Goal: Complete application form

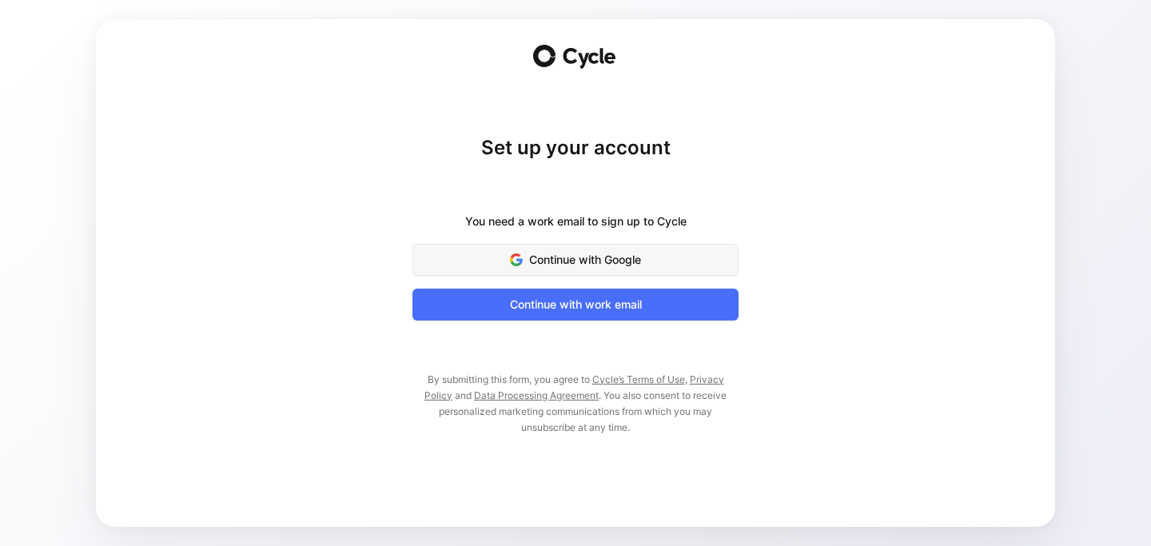
click at [550, 263] on span "Continue with Google" at bounding box center [575, 259] width 286 height 19
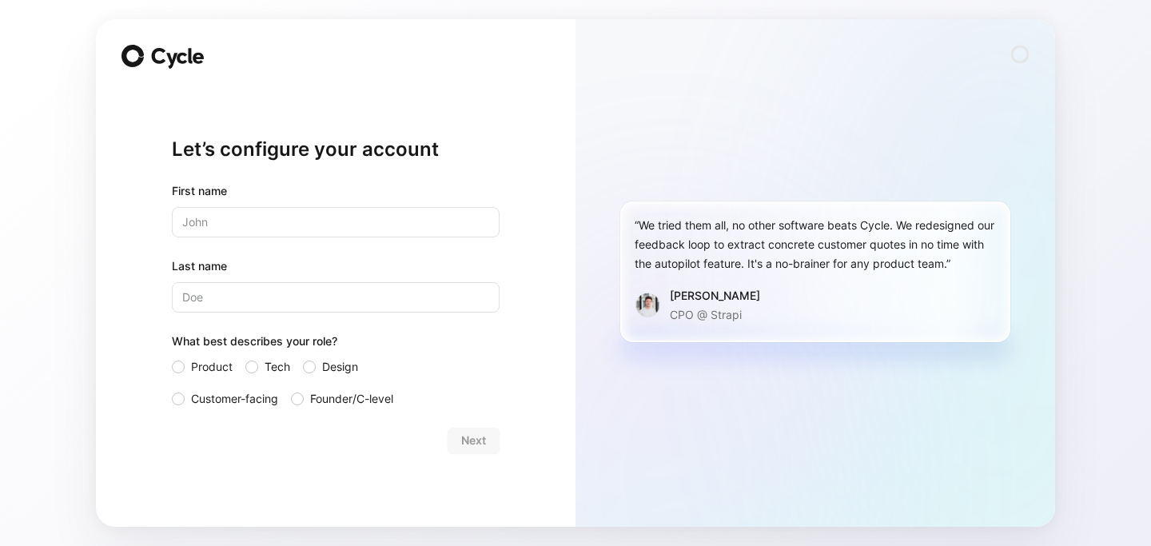
click at [291, 218] on input "text" at bounding box center [336, 222] width 328 height 30
type input "[PERSON_NAME]"
click at [268, 298] on input "Last name" at bounding box center [336, 297] width 328 height 30
type input "Montécot"
click at [205, 364] on span "Product" at bounding box center [212, 366] width 42 height 19
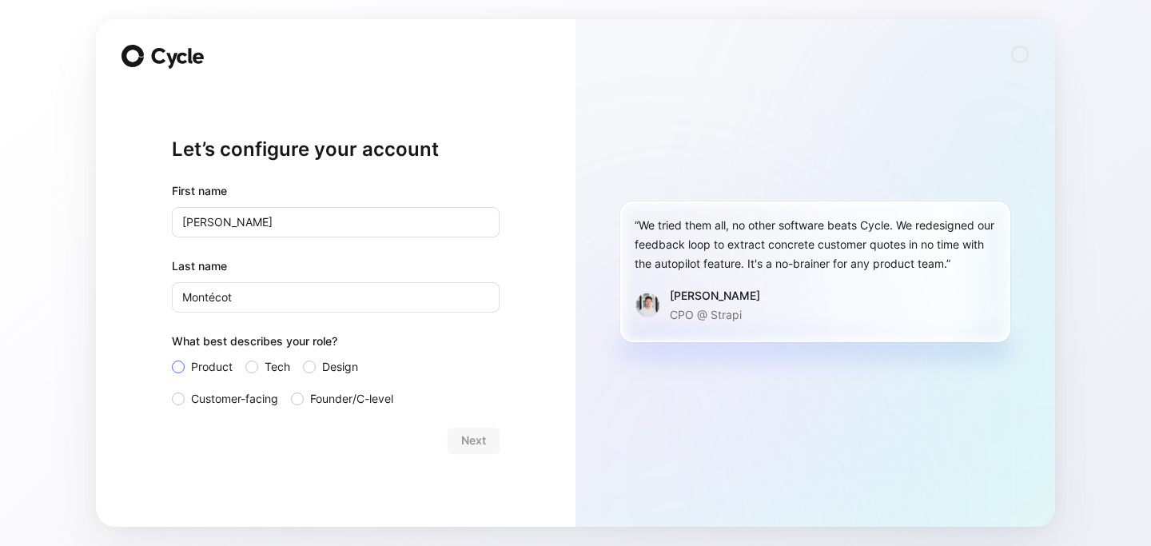
click at [172, 357] on input "Product" at bounding box center [172, 357] width 0 height 0
click at [470, 447] on span "Next" at bounding box center [473, 440] width 25 height 19
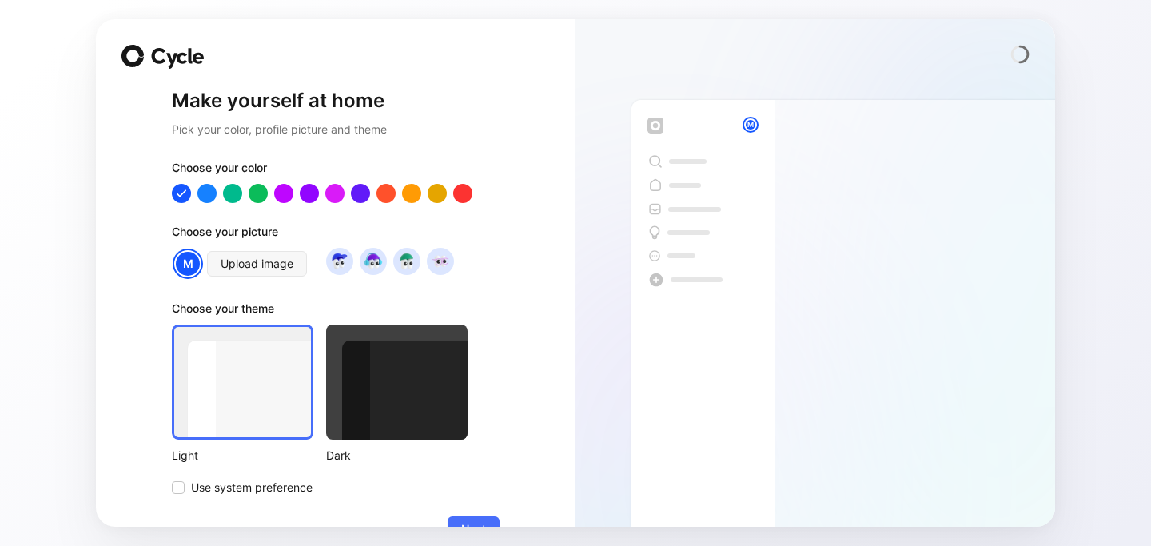
scroll to position [41, 0]
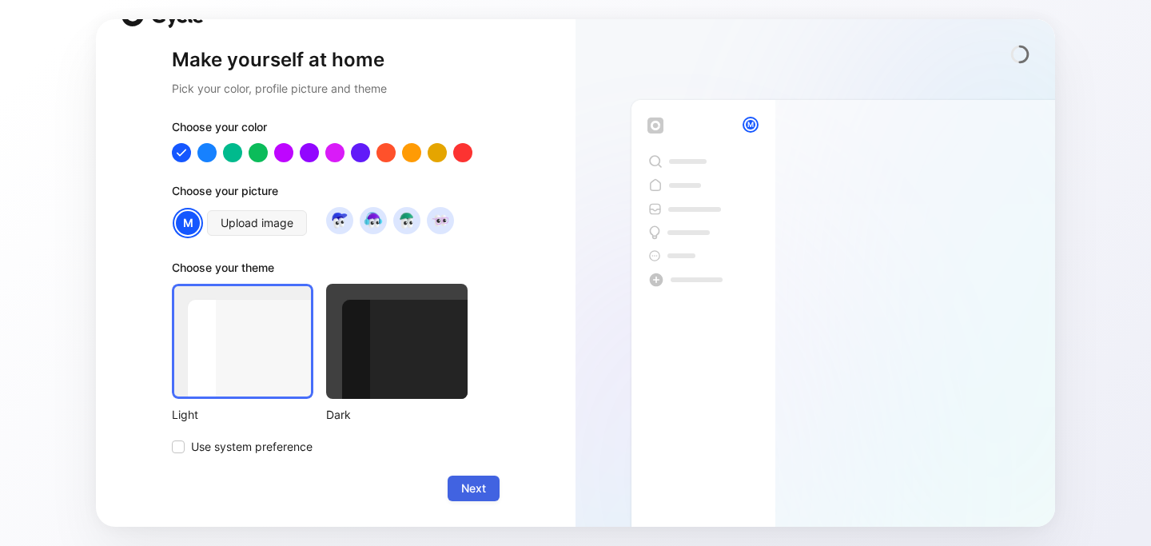
click at [484, 492] on span "Next" at bounding box center [473, 488] width 25 height 19
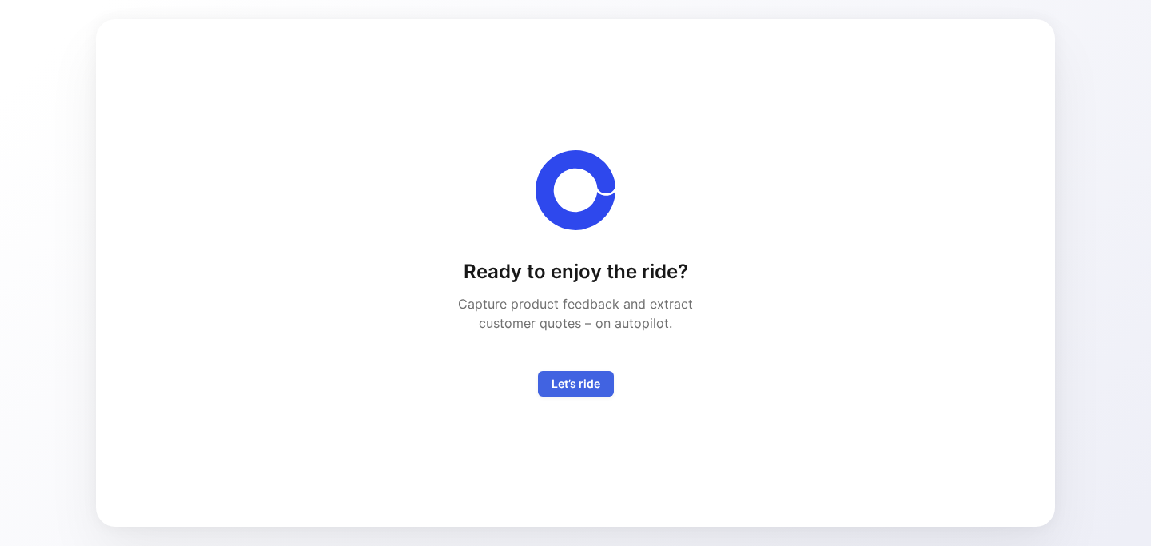
click at [570, 388] on span "Let’s ride" at bounding box center [575, 383] width 49 height 19
